Goal: Task Accomplishment & Management: Use online tool/utility

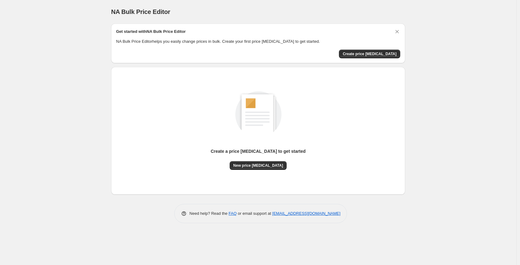
click at [359, 66] on div "Create a price change job to get started New price change job" at bounding box center [255, 128] width 299 height 133
click at [360, 59] on div "Get started with NA Bulk Price Editor NA Bulk Price Editor helps you easily cha…" at bounding box center [258, 44] width 294 height 40
click at [360, 55] on span "Create price change job" at bounding box center [370, 53] width 54 height 5
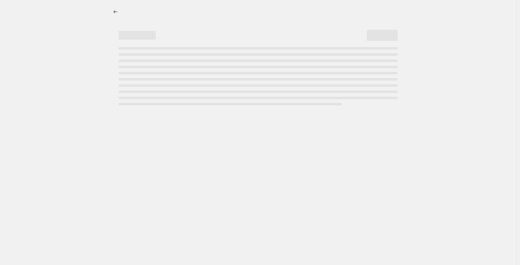
select select "percentage"
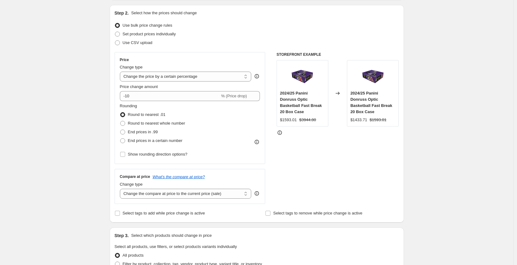
scroll to position [129, 0]
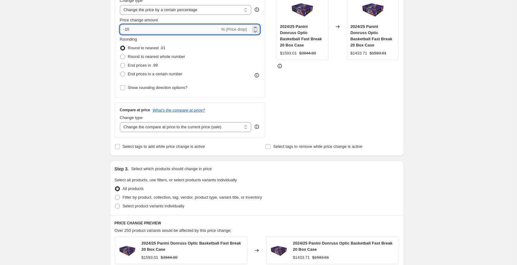
click at [132, 29] on input "-10" at bounding box center [170, 29] width 100 height 10
type input "26"
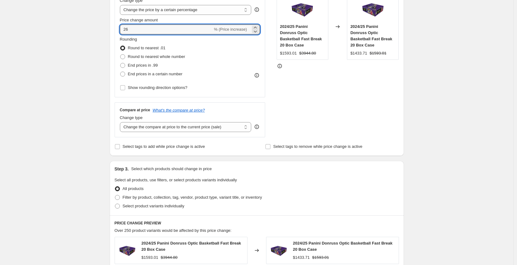
click at [392, 98] on div "STOREFRONT EXAMPLE 2024/25 Panini Donruss Optic Basketball Fast Break 20 Box Ca…" at bounding box center [338, 61] width 122 height 152
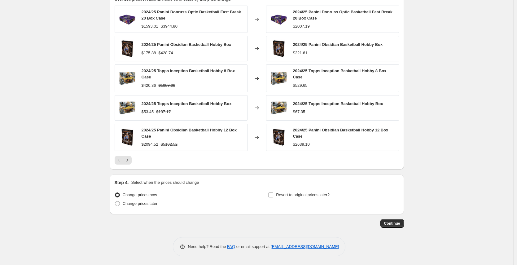
scroll to position [360, 0]
click at [392, 220] on span "Continue" at bounding box center [392, 222] width 16 height 5
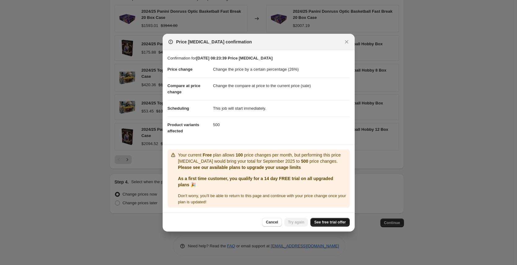
click at [318, 221] on span "See free trial offer" at bounding box center [330, 222] width 32 height 5
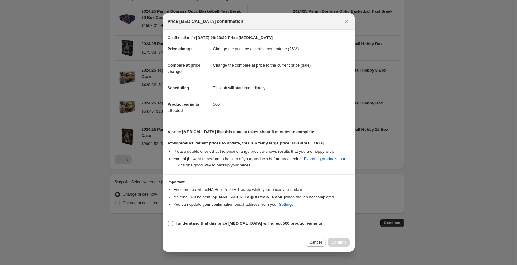
click at [230, 221] on b "I understand that this price change job will affect 500 product variants" at bounding box center [249, 223] width 147 height 5
click at [173, 221] on input "I understand that this price change job will affect 500 product variants" at bounding box center [170, 223] width 5 height 5
checkbox input "true"
drag, startPoint x: 327, startPoint y: 237, endPoint x: 330, endPoint y: 239, distance: 3.3
click at [327, 237] on div "Cancel Confirm" at bounding box center [259, 242] width 192 height 19
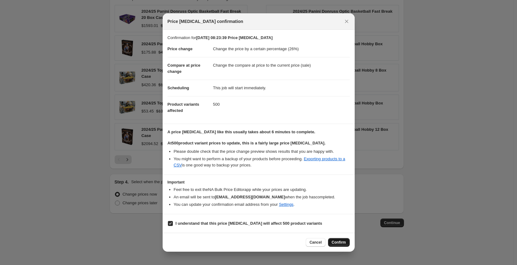
click at [331, 240] on button "Confirm" at bounding box center [339, 242] width 22 height 9
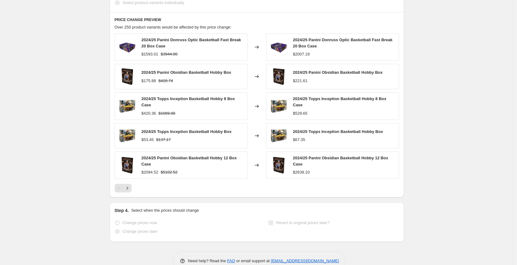
scroll to position [376, 0]
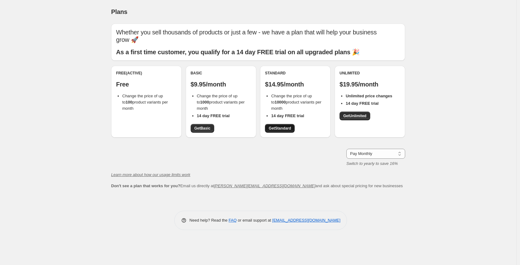
click at [287, 125] on link "Get Standard" at bounding box center [280, 128] width 30 height 9
